Goal: Information Seeking & Learning: Learn about a topic

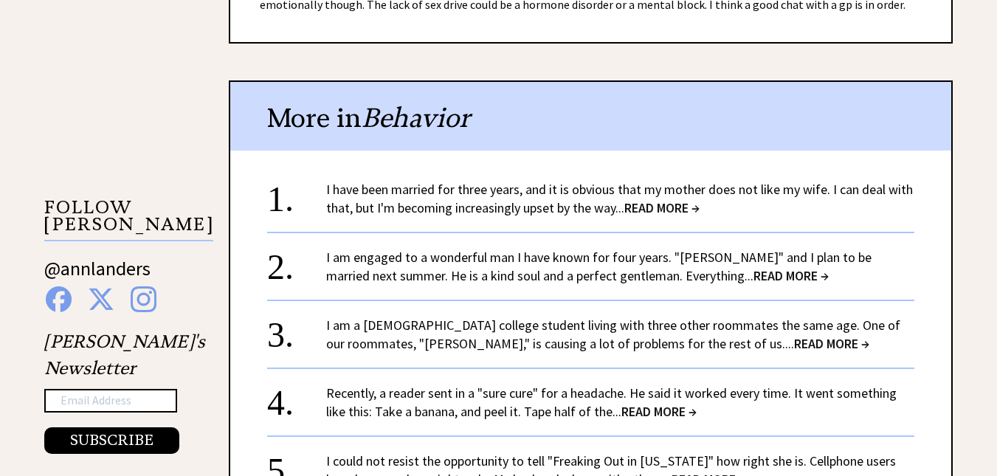
scroll to position [1328, 0]
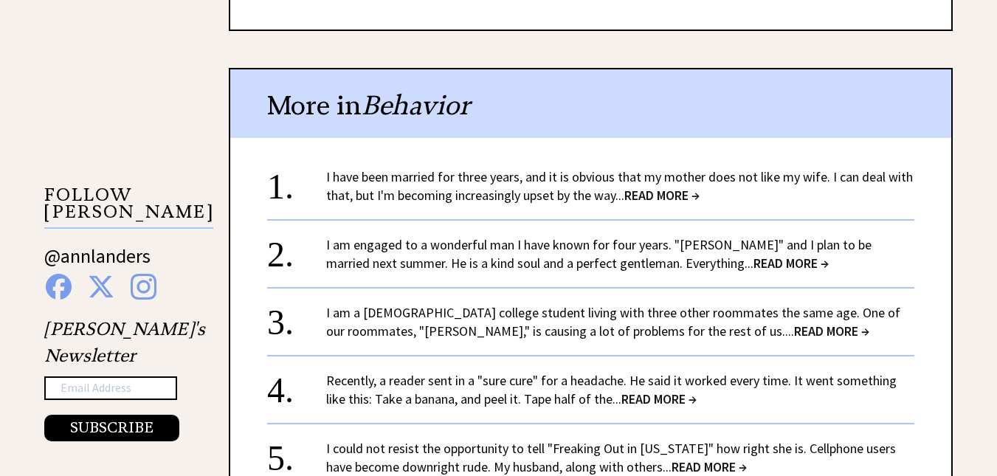
click at [684, 191] on span "READ MORE →" at bounding box center [661, 195] width 75 height 17
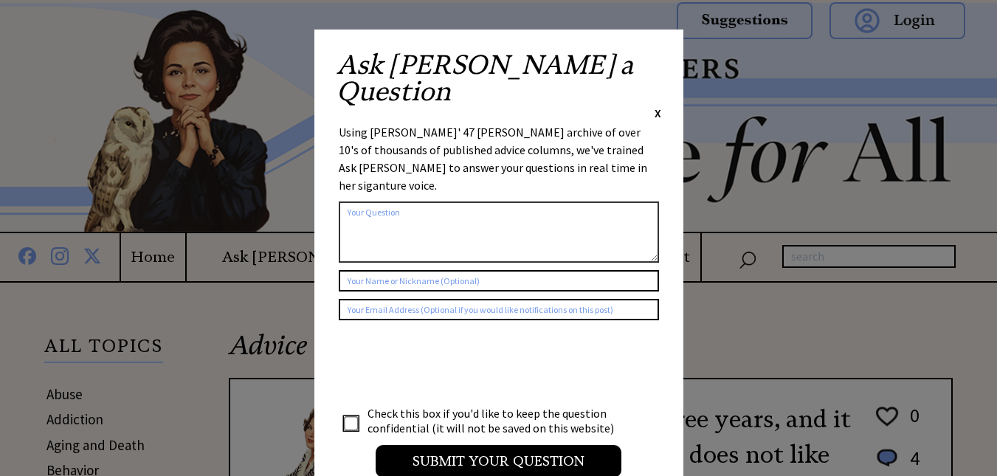
click at [654, 106] on span "X" at bounding box center [657, 113] width 7 height 15
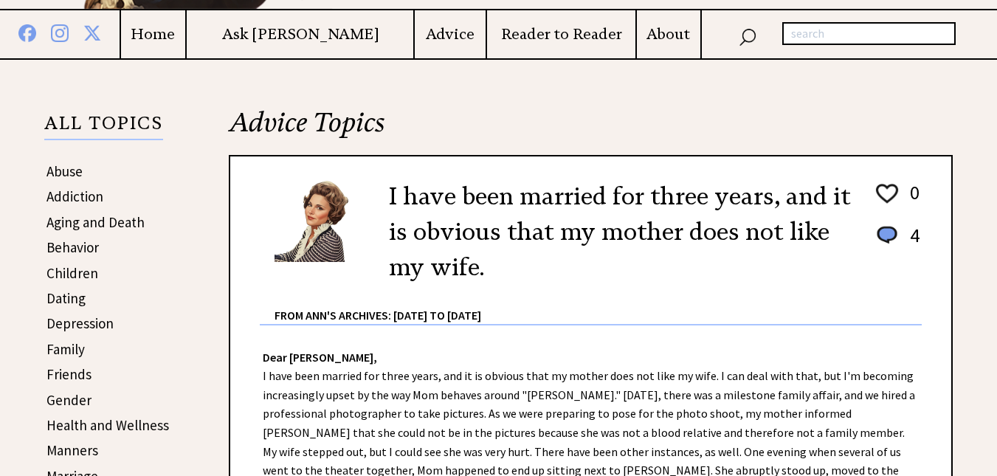
scroll to position [221, 0]
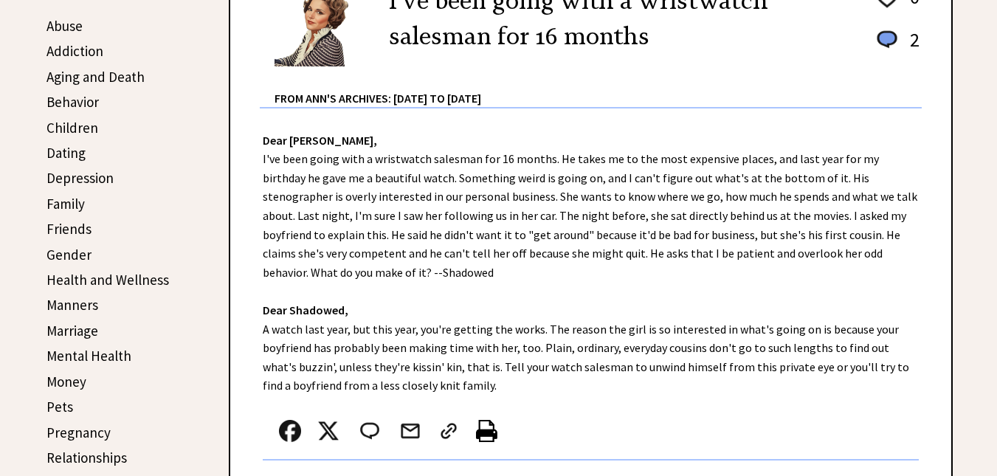
scroll to position [369, 0]
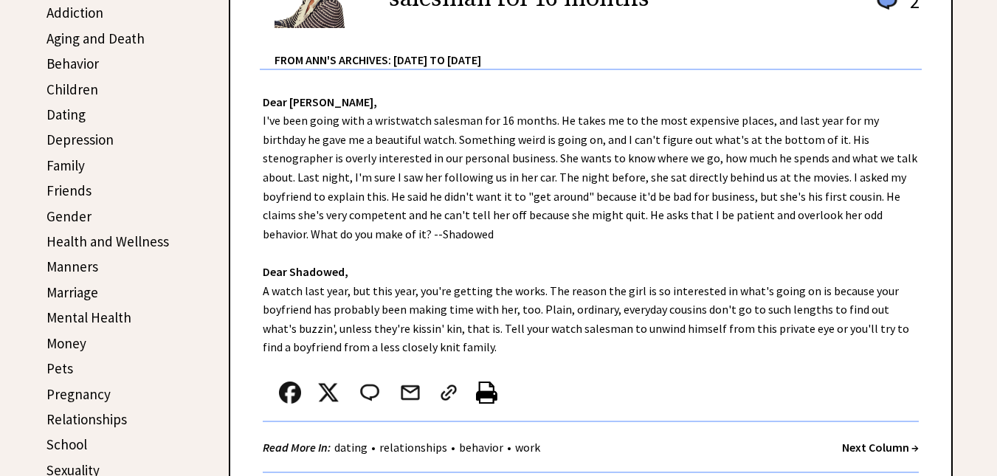
scroll to position [443, 0]
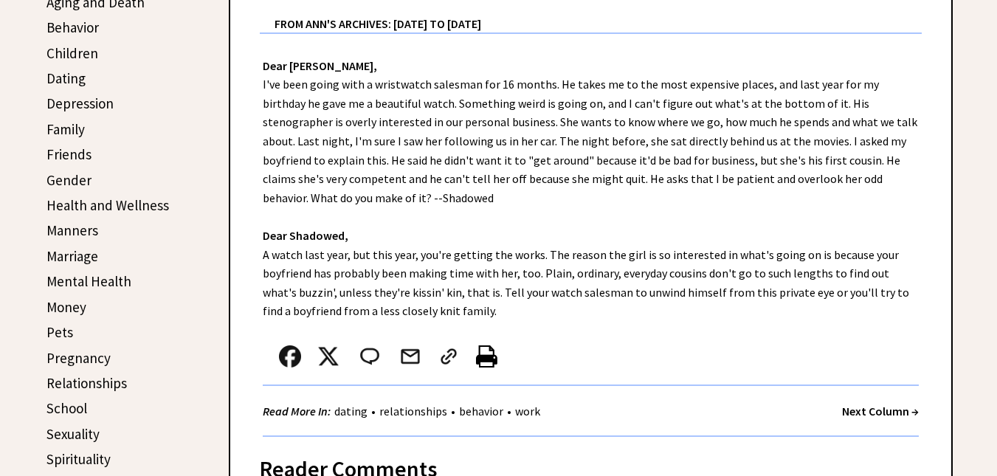
click at [85, 30] on link "Behavior" at bounding box center [72, 27] width 52 height 18
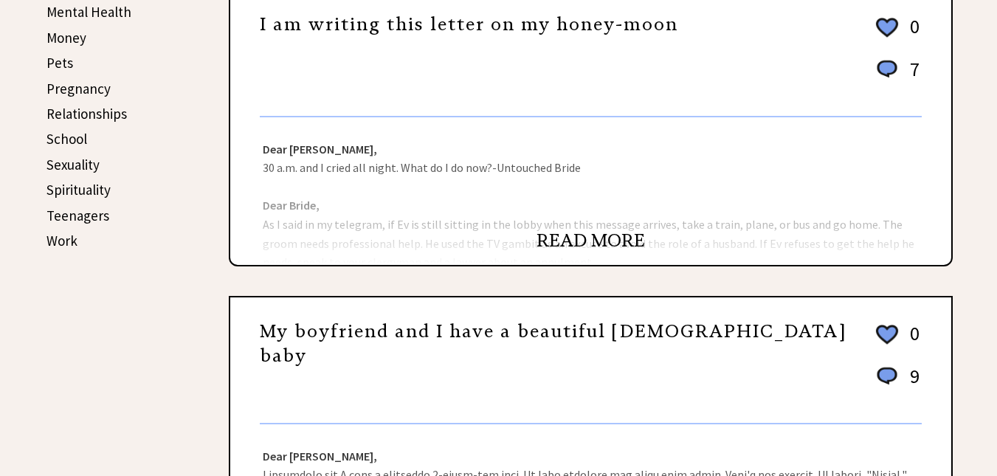
scroll to position [738, 0]
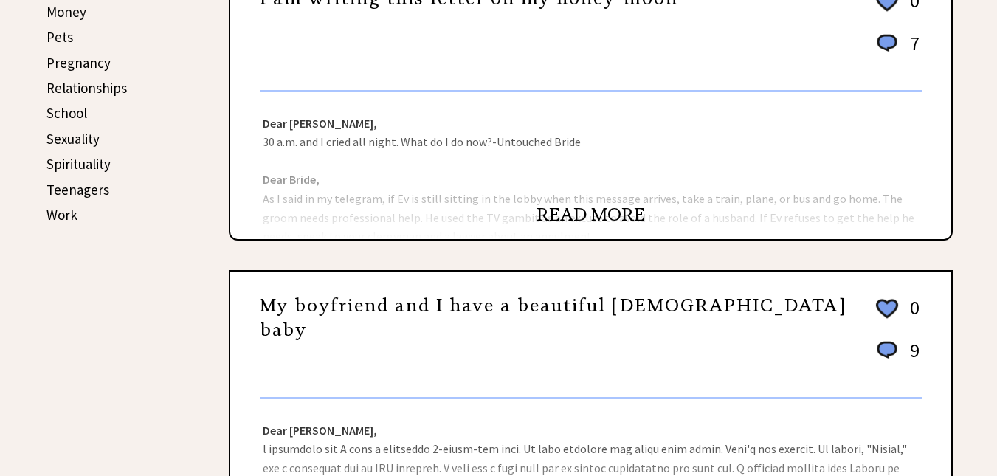
click at [584, 212] on link "READ MORE" at bounding box center [590, 215] width 108 height 22
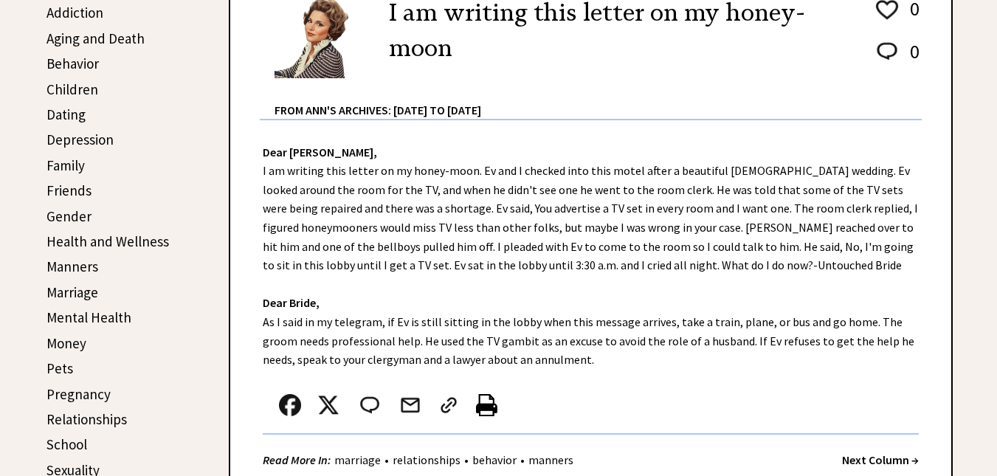
scroll to position [443, 0]
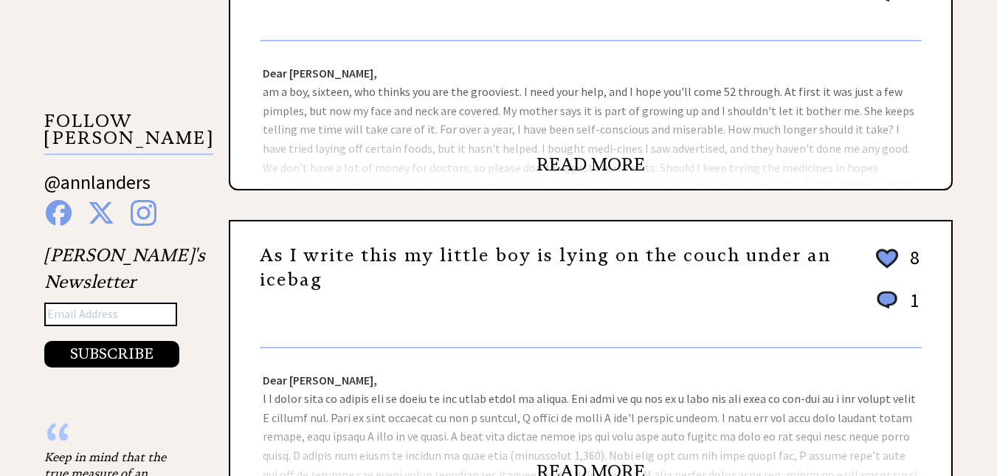
scroll to position [1476, 0]
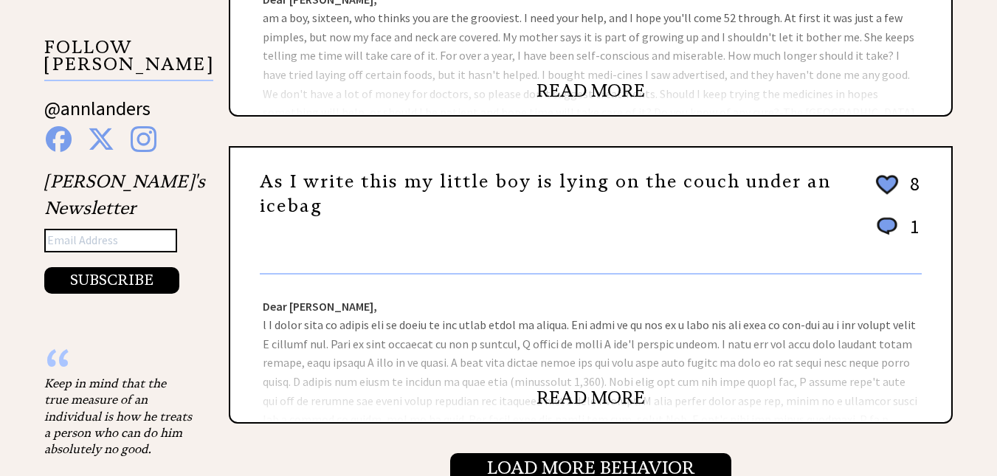
click at [574, 392] on link "READ MORE" at bounding box center [590, 398] width 108 height 22
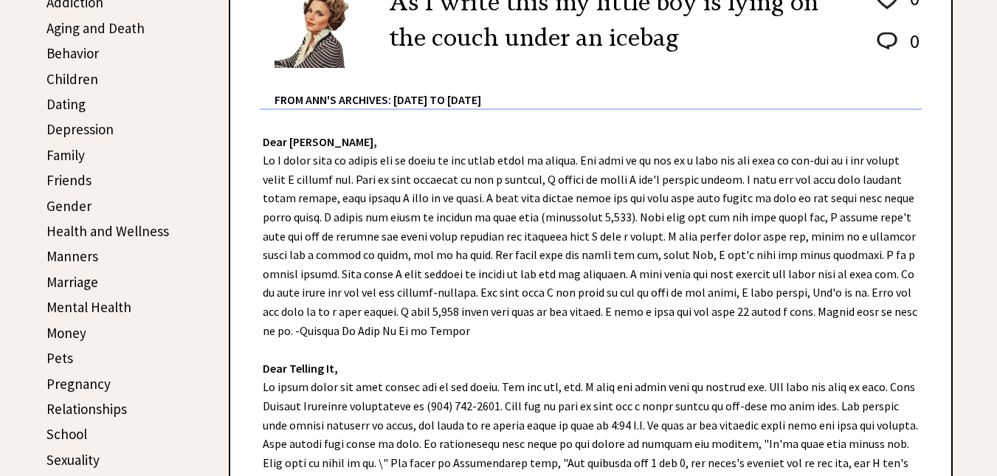
scroll to position [443, 0]
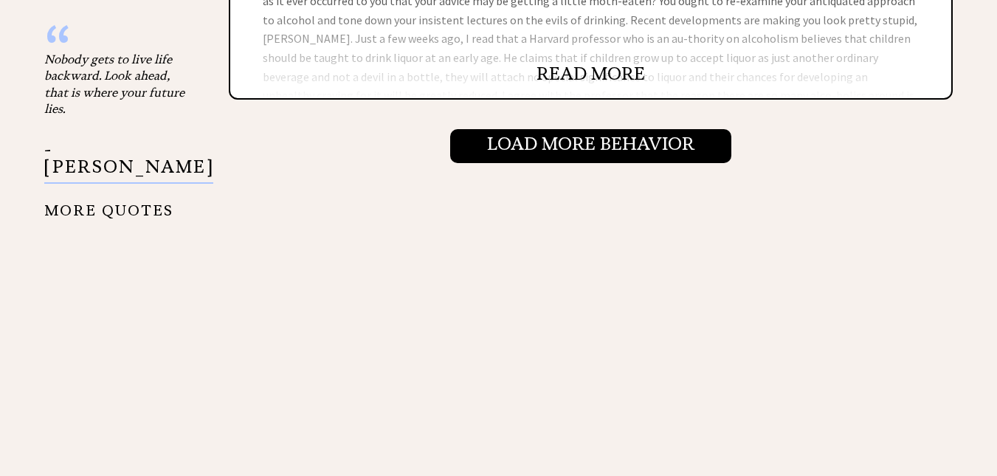
scroll to position [1844, 0]
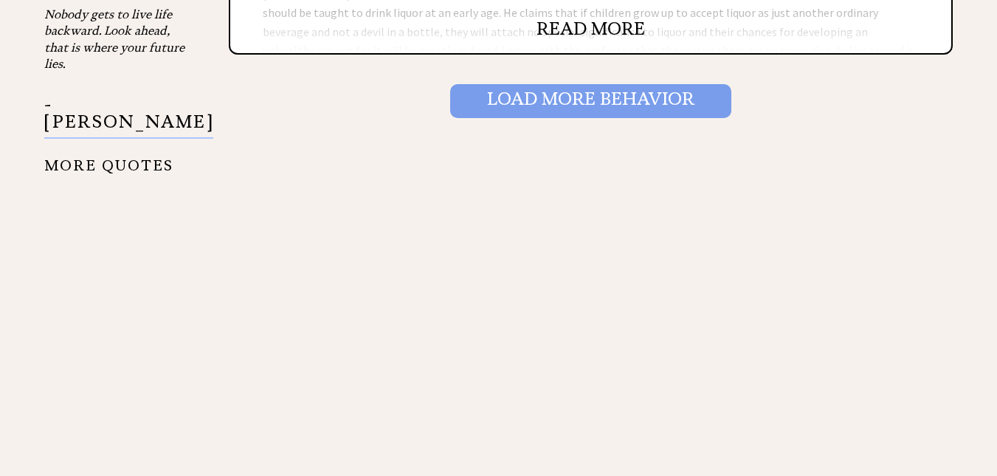
click at [642, 104] on input "Load More Behavior" at bounding box center [590, 101] width 281 height 34
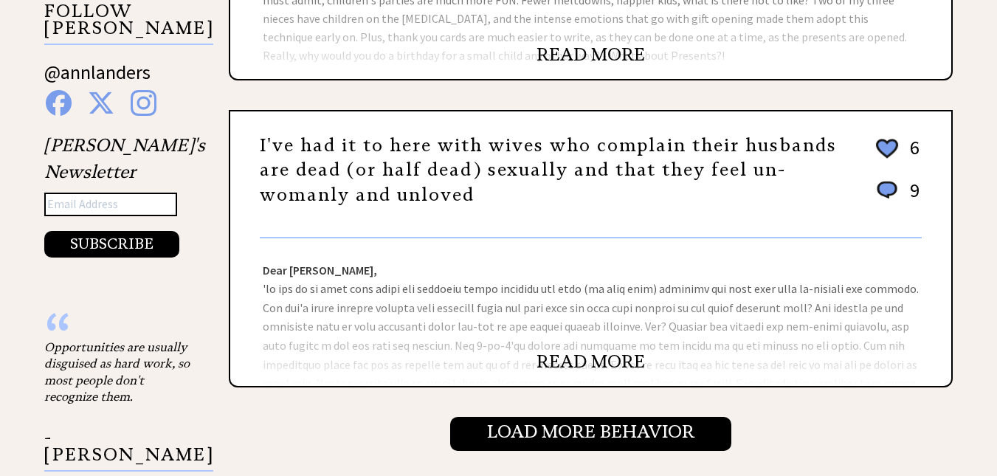
scroll to position [1549, 0]
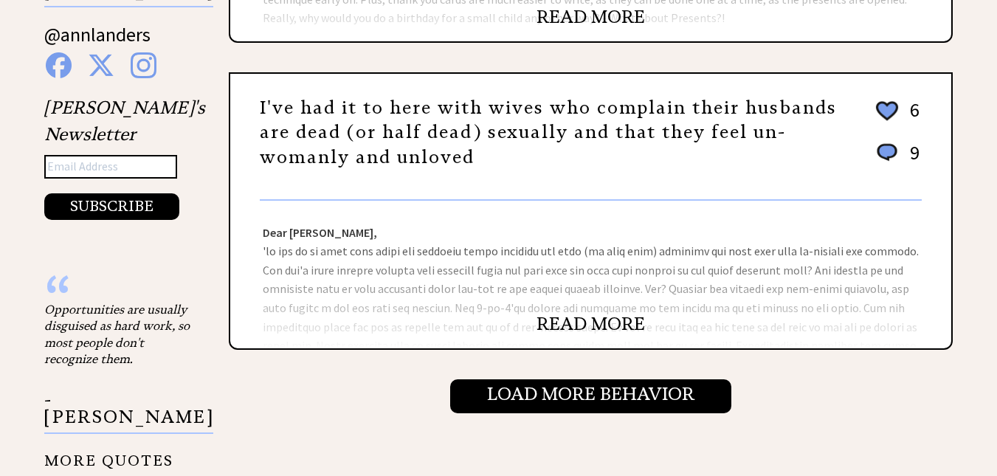
click at [578, 326] on link "READ MORE" at bounding box center [590, 324] width 108 height 22
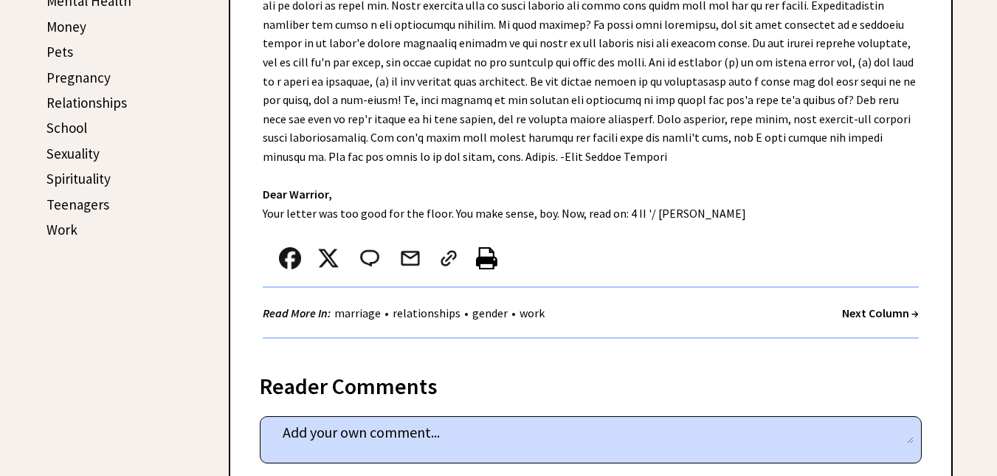
scroll to position [738, 0]
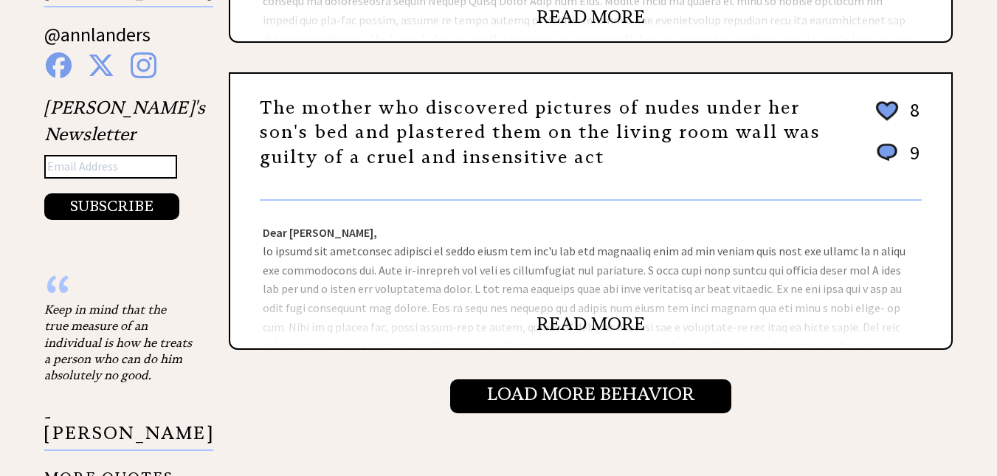
scroll to position [1623, 0]
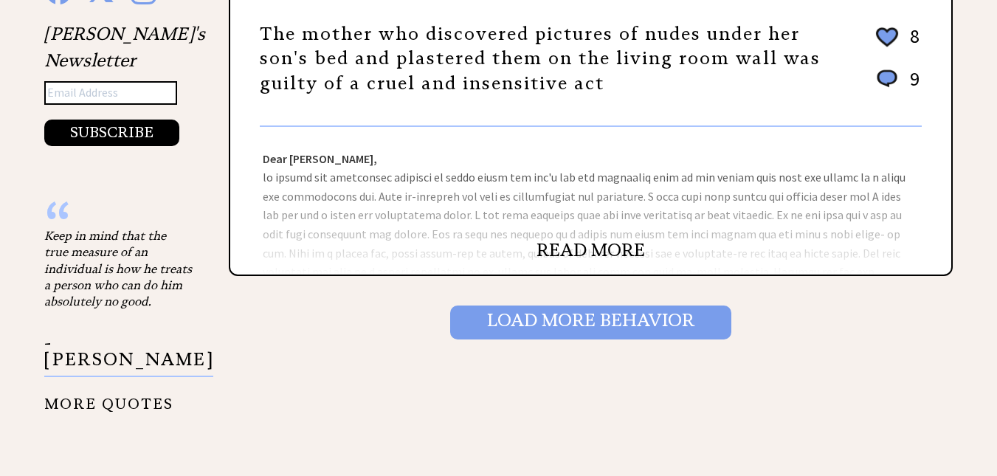
click at [553, 316] on input "Load More Behavior" at bounding box center [590, 322] width 281 height 34
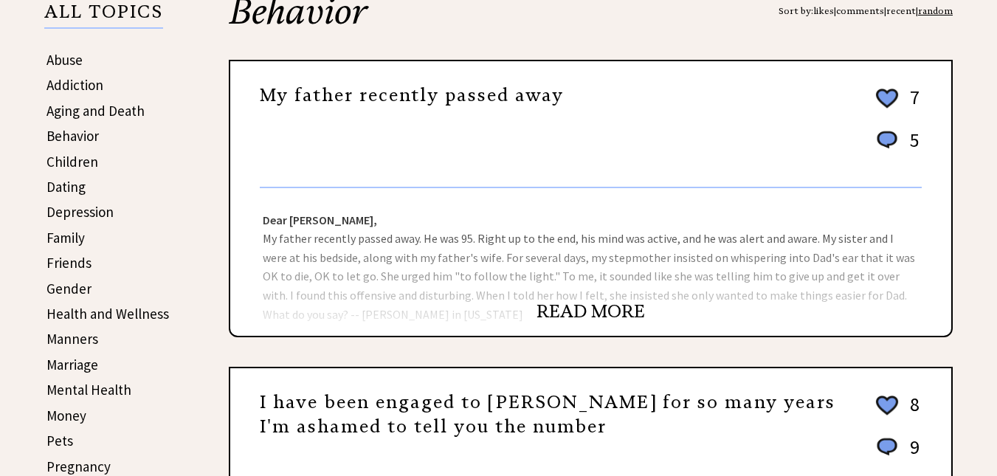
scroll to position [369, 0]
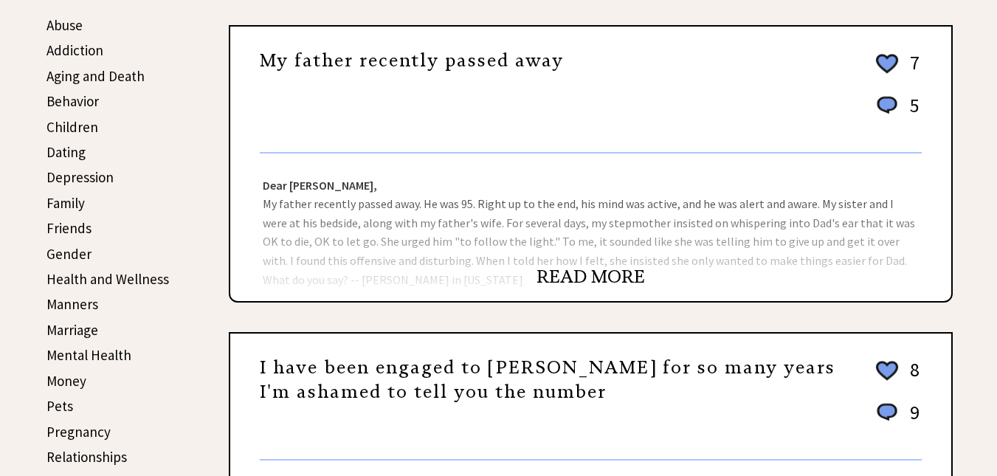
click at [597, 280] on link "READ MORE" at bounding box center [590, 277] width 108 height 22
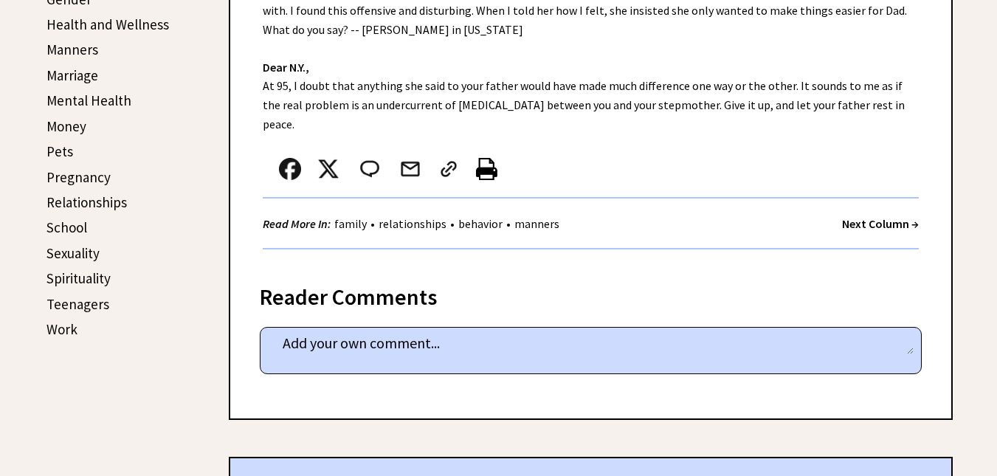
scroll to position [664, 0]
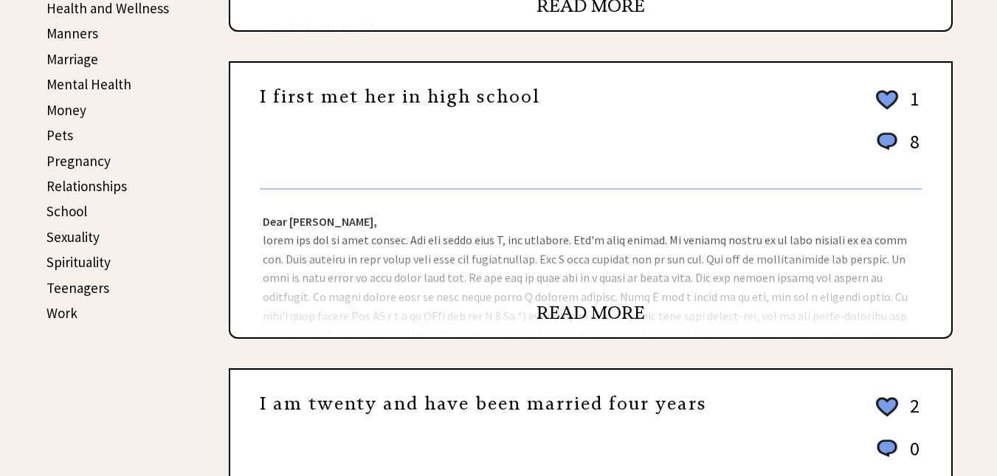
scroll to position [664, 0]
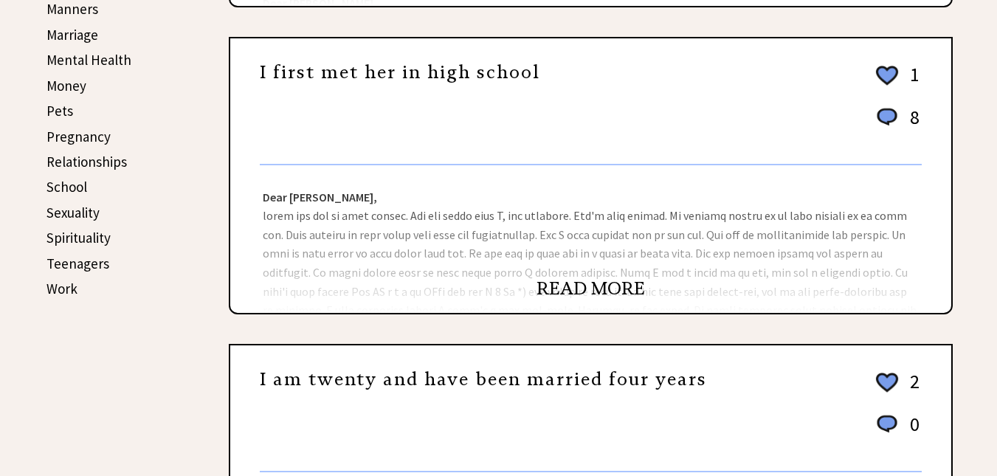
click at [574, 289] on link "READ MORE" at bounding box center [590, 288] width 108 height 22
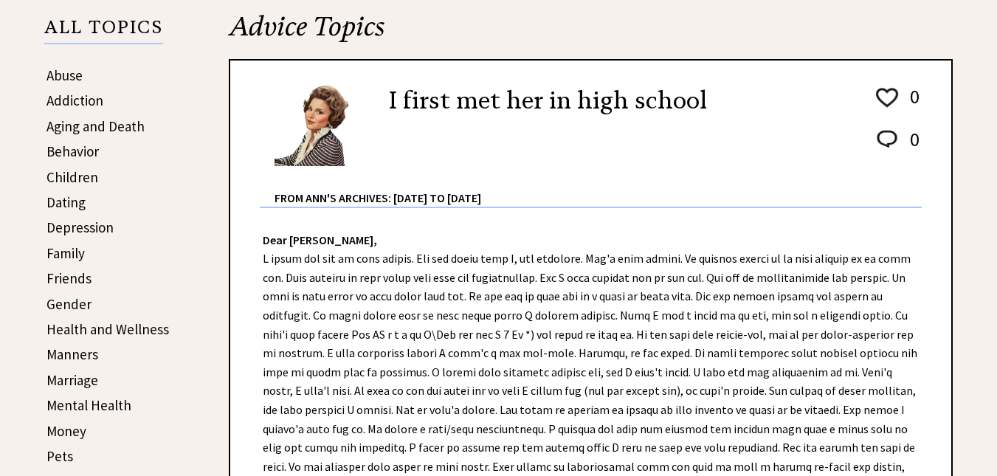
scroll to position [295, 0]
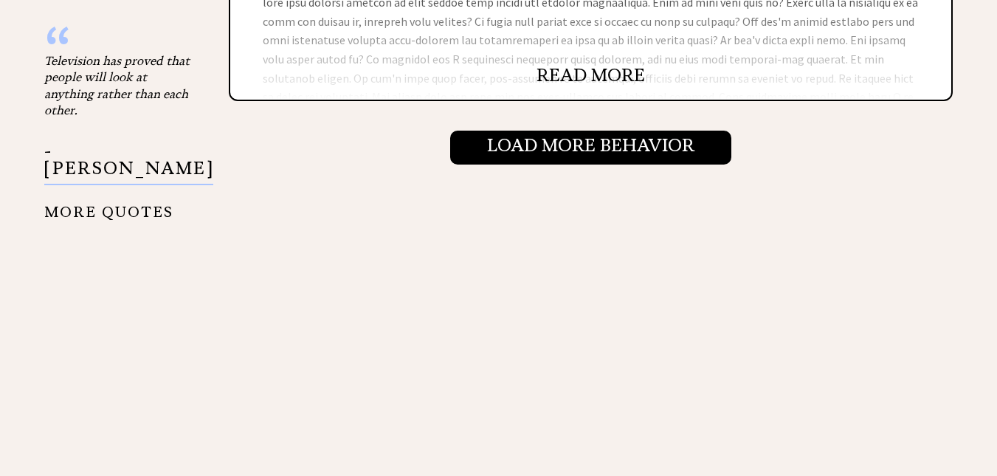
scroll to position [1807, 0]
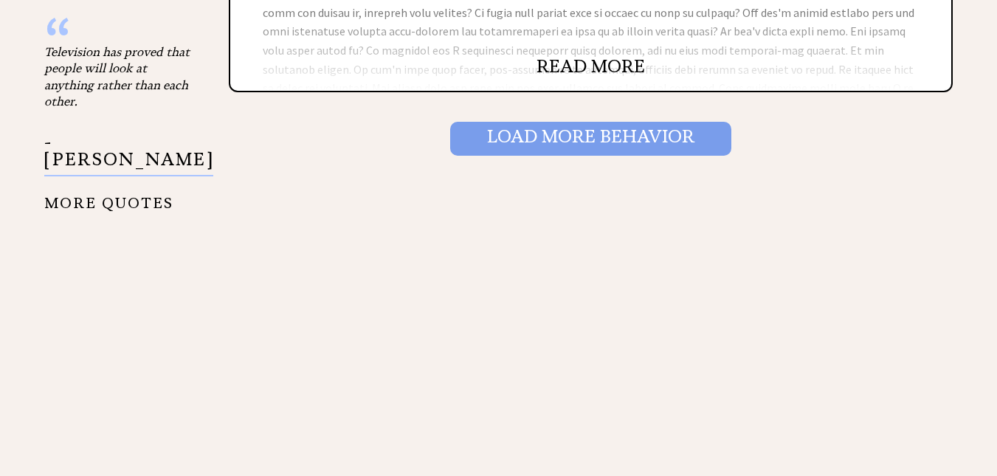
click at [579, 149] on input "Load More Behavior" at bounding box center [590, 139] width 281 height 34
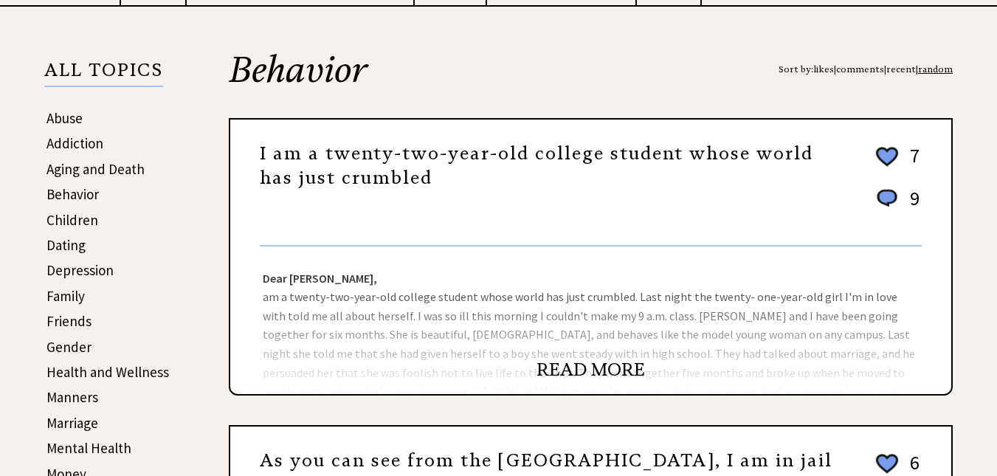
scroll to position [295, 0]
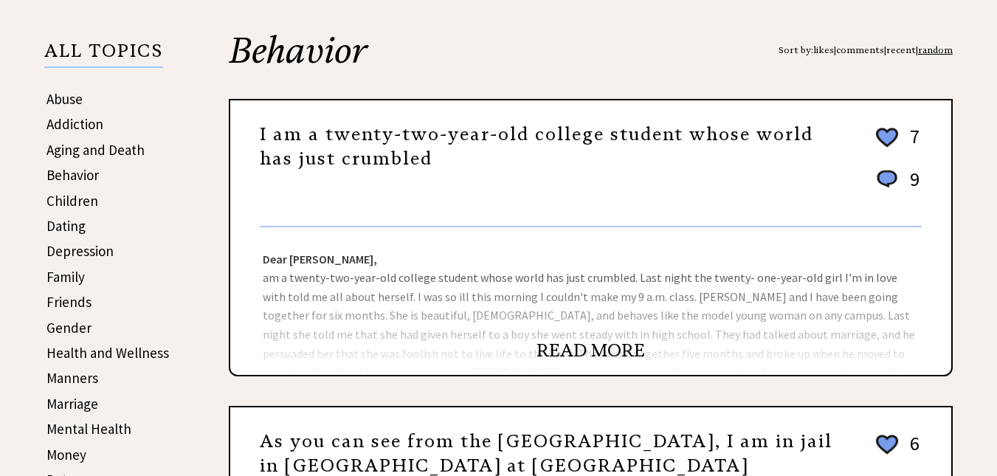
click at [592, 347] on link "READ MORE" at bounding box center [590, 350] width 108 height 22
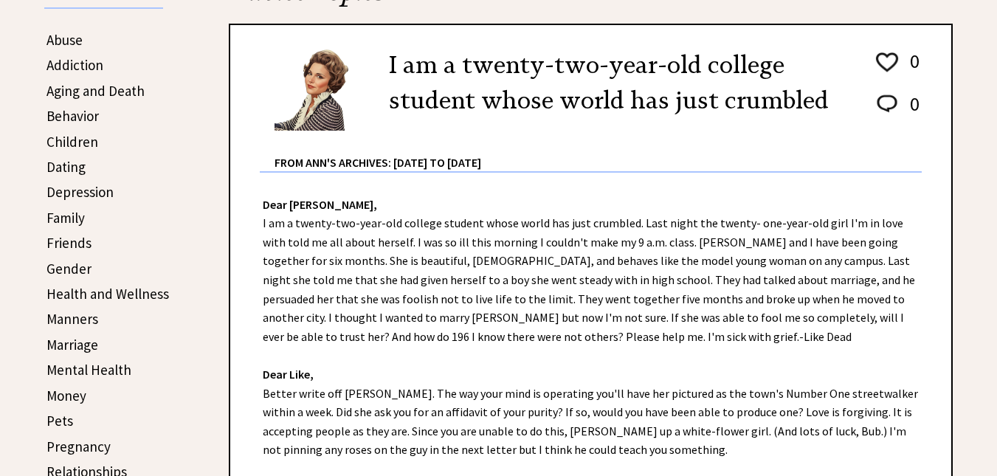
scroll to position [443, 0]
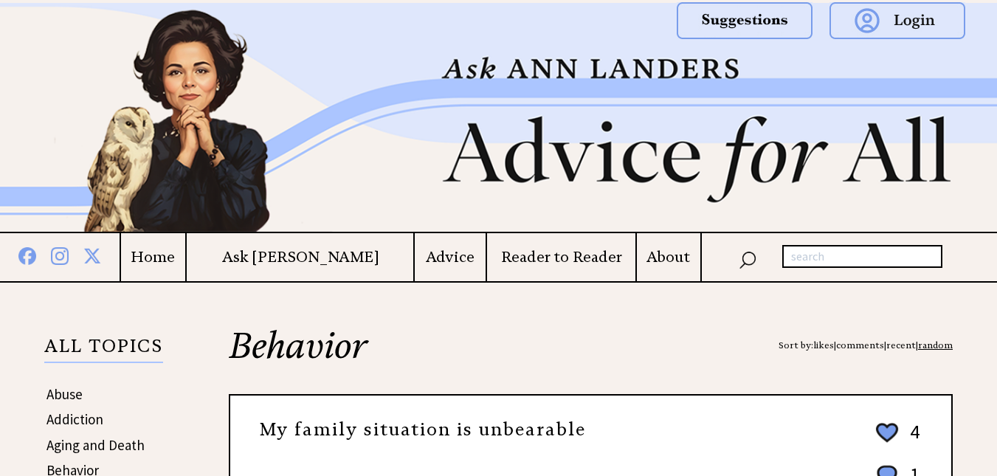
scroll to position [295, 0]
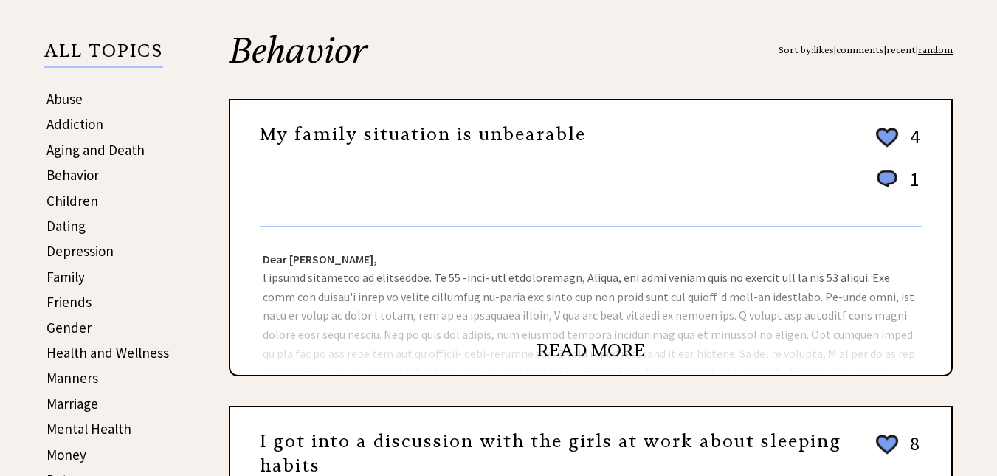
click at [618, 346] on link "READ MORE" at bounding box center [590, 350] width 108 height 22
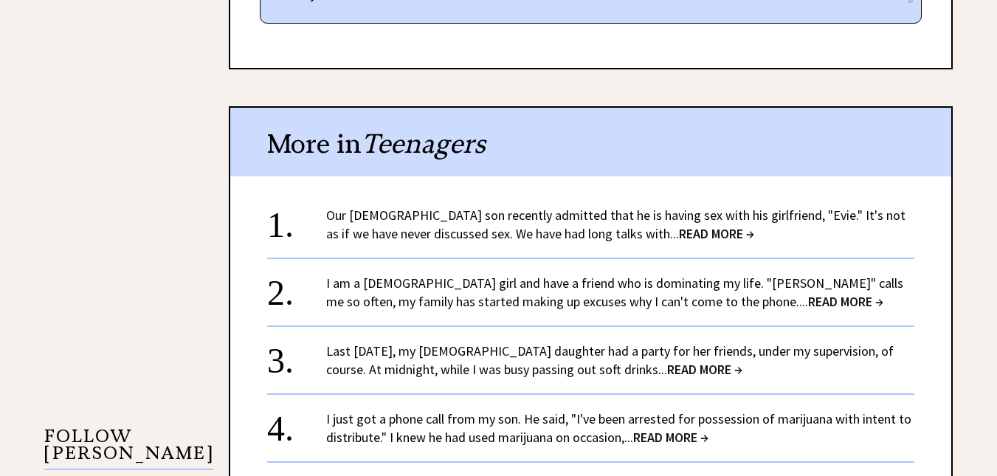
scroll to position [1107, 0]
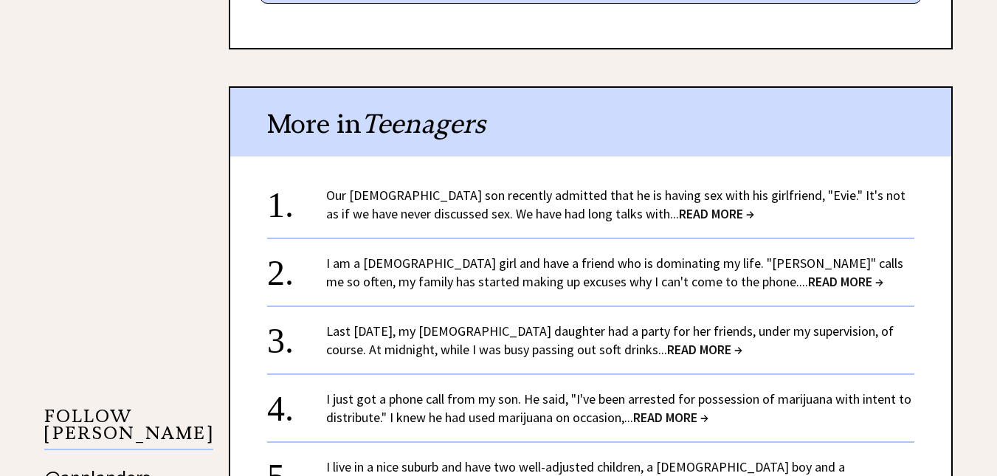
click at [343, 200] on link "Our 16-year-old son recently admitted that he is having sex with his girlfriend…" at bounding box center [615, 204] width 579 height 35
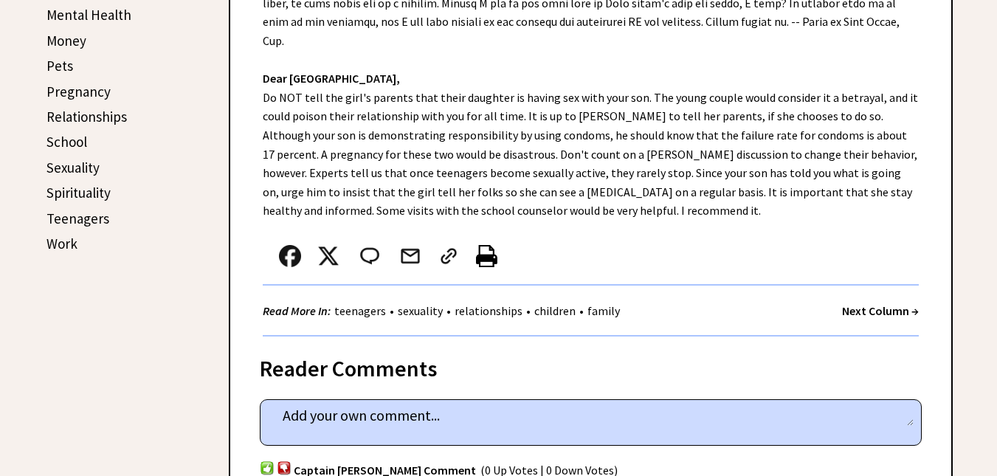
scroll to position [664, 0]
